Goal: Entertainment & Leisure: Consume media (video, audio)

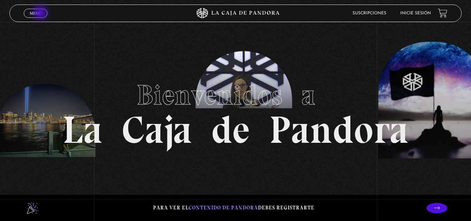
click at [41, 13] on span "Menu" at bounding box center [36, 13] width 12 height 4
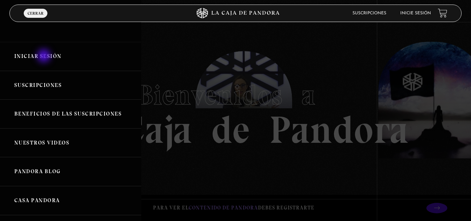
click at [45, 56] on link "Iniciar Sesión" at bounding box center [70, 56] width 141 height 29
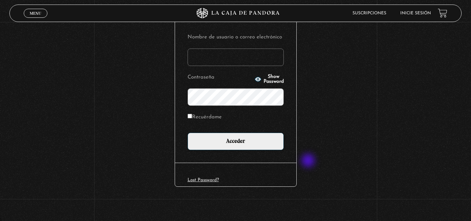
scroll to position [85, 0]
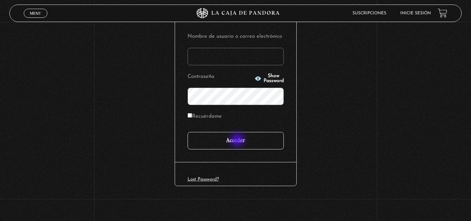
type input "[EMAIL_ADDRESS][DOMAIN_NAME]"
click at [238, 141] on input "Acceder" at bounding box center [236, 140] width 96 height 17
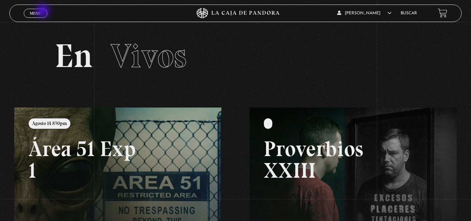
click at [44, 12] on link "Menu Cerrar" at bounding box center [36, 13] width 24 height 9
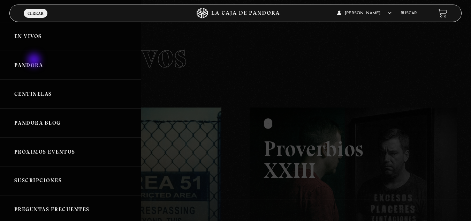
click at [34, 60] on link "Pandora" at bounding box center [70, 65] width 141 height 29
click at [33, 65] on link "Pandora" at bounding box center [70, 65] width 141 height 29
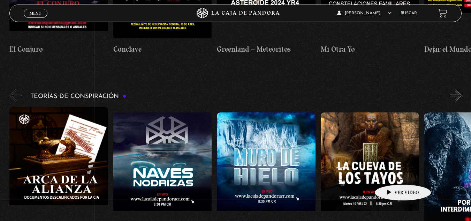
scroll to position [1081, 0]
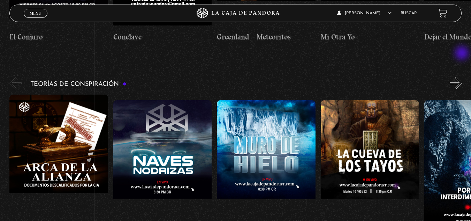
click at [462, 77] on button "»" at bounding box center [456, 83] width 12 height 12
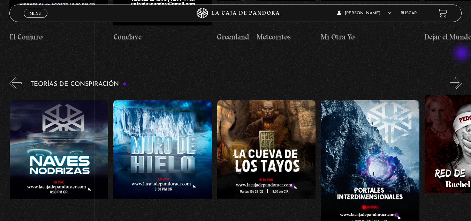
scroll to position [0, 104]
click at [462, 77] on button "»" at bounding box center [456, 83] width 12 height 12
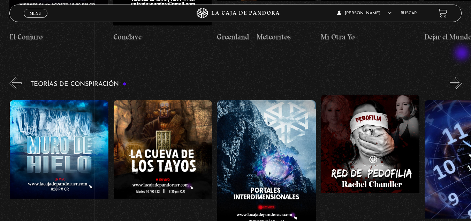
scroll to position [0, 208]
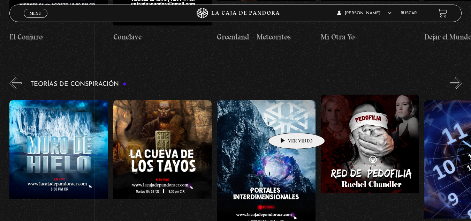
click at [286, 122] on figure at bounding box center [266, 163] width 99 height 126
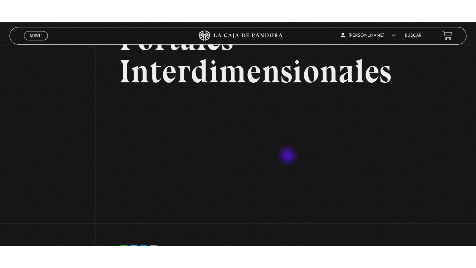
scroll to position [70, 0]
